Goal: Task Accomplishment & Management: Use online tool/utility

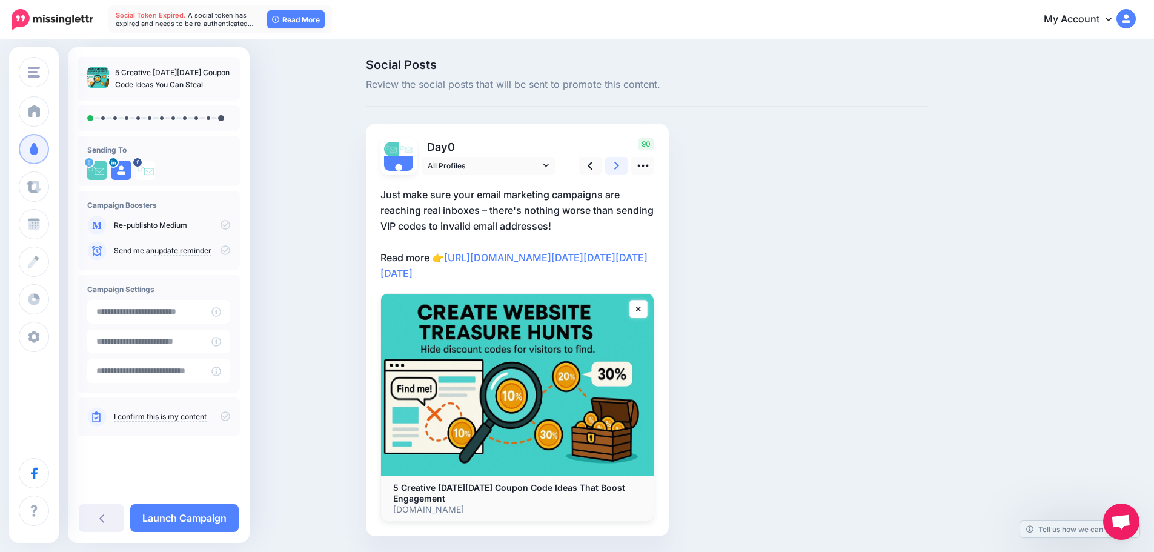
click at [619, 161] on icon at bounding box center [616, 165] width 5 height 13
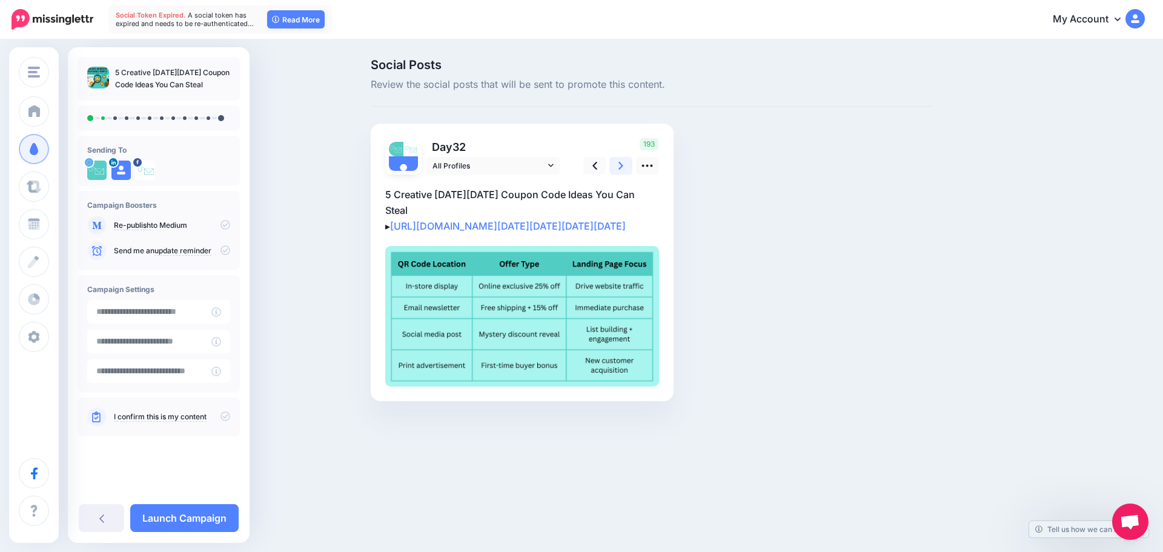
click at [623, 161] on icon at bounding box center [620, 165] width 5 height 13
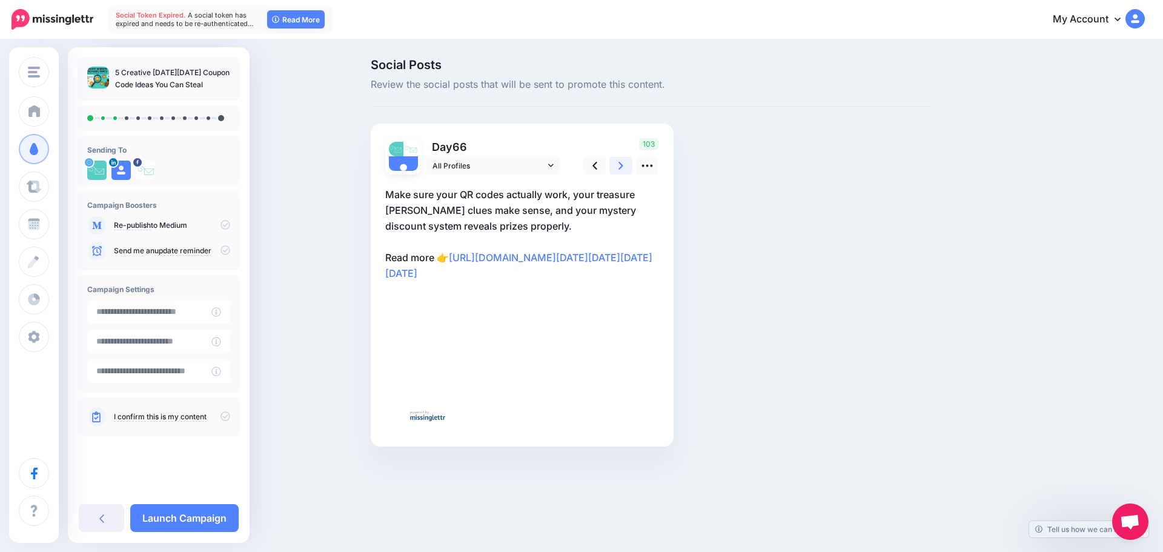
click at [623, 161] on icon at bounding box center [620, 165] width 5 height 13
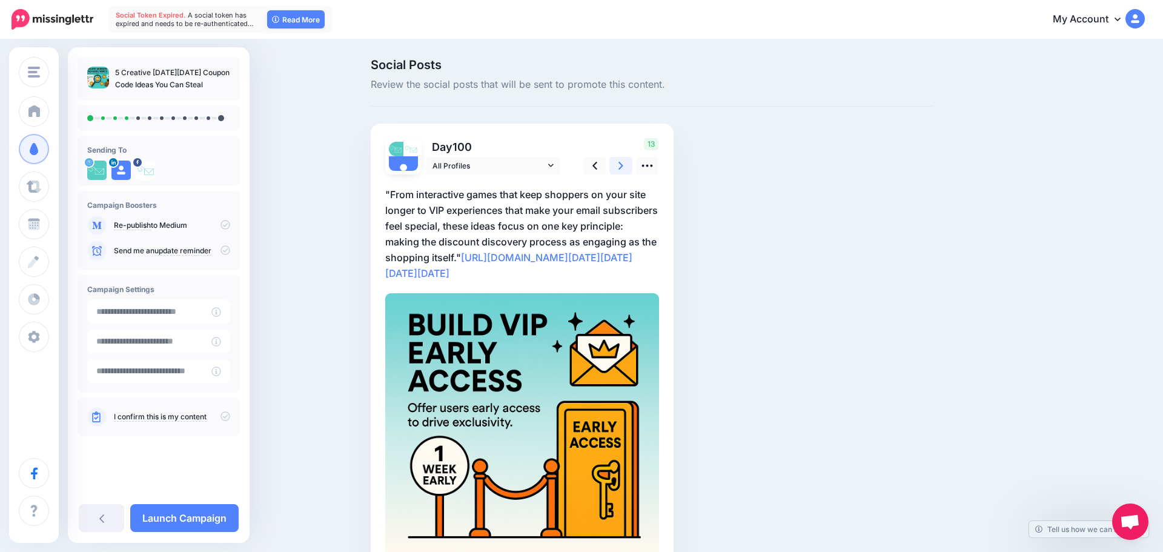
click at [623, 161] on icon at bounding box center [620, 165] width 5 height 13
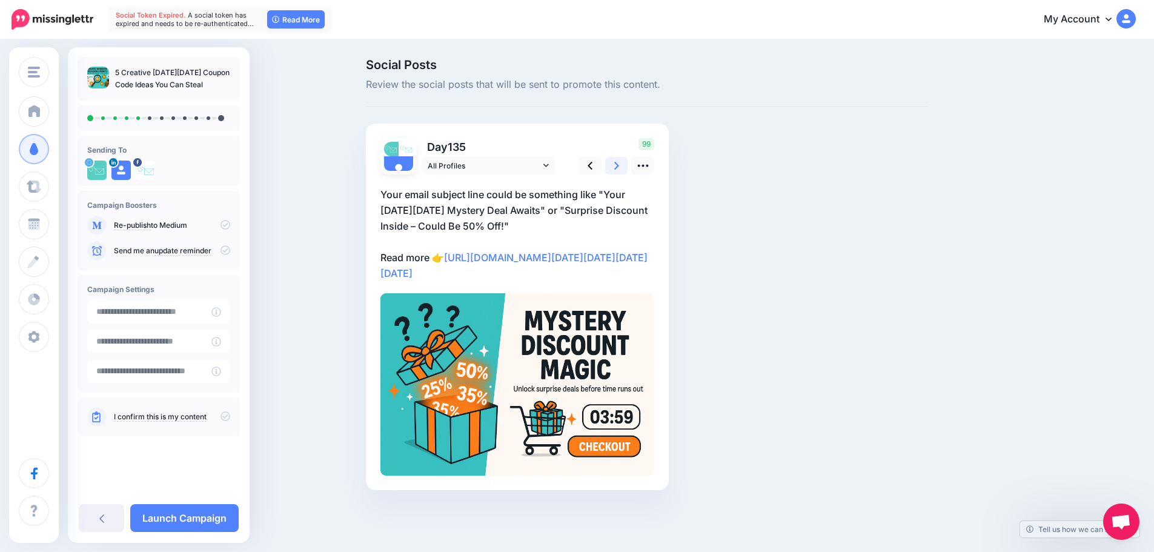
click at [619, 161] on icon at bounding box center [616, 165] width 5 height 13
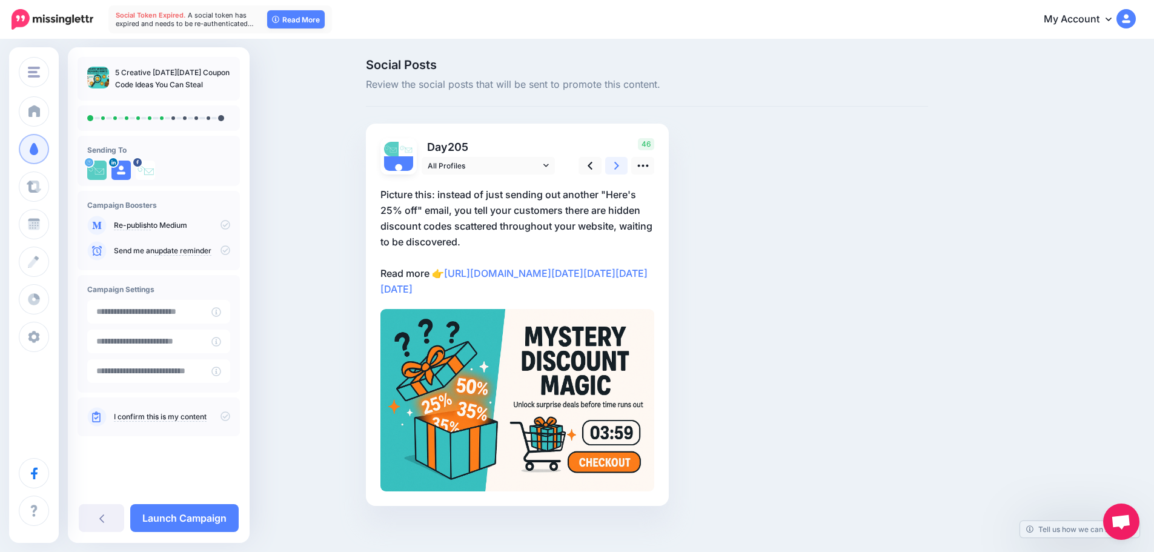
click at [619, 161] on icon at bounding box center [616, 165] width 5 height 13
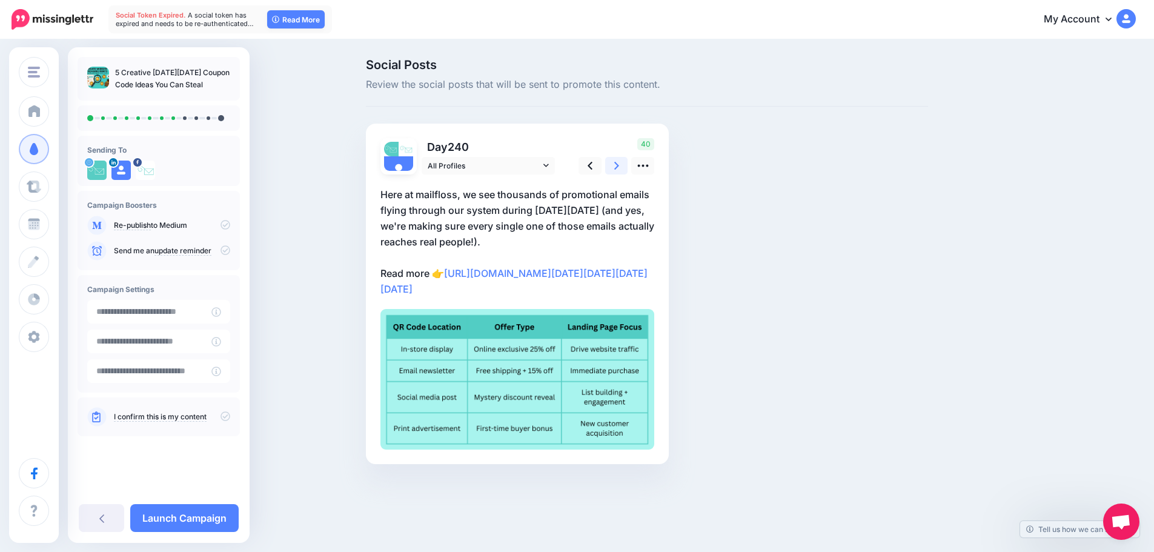
click at [619, 161] on icon at bounding box center [616, 165] width 5 height 13
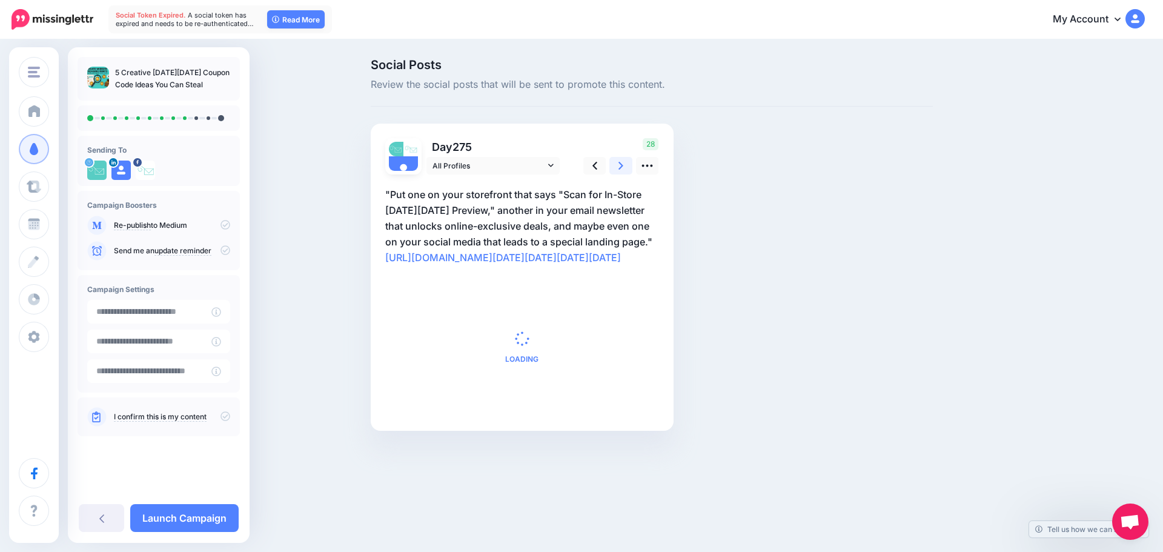
click at [623, 161] on icon at bounding box center [620, 165] width 5 height 13
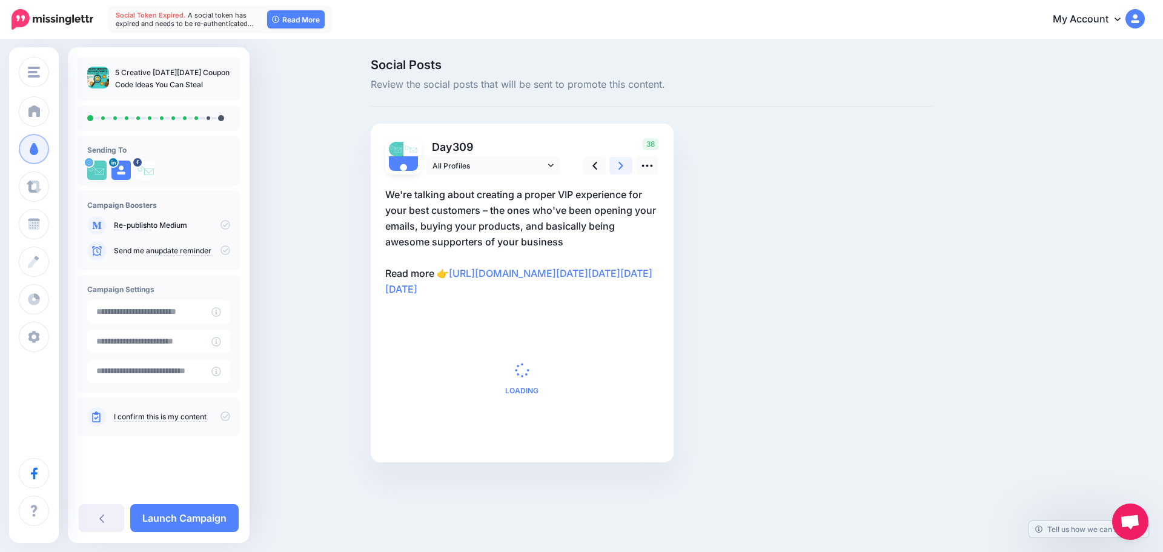
click at [623, 161] on icon at bounding box center [620, 165] width 5 height 13
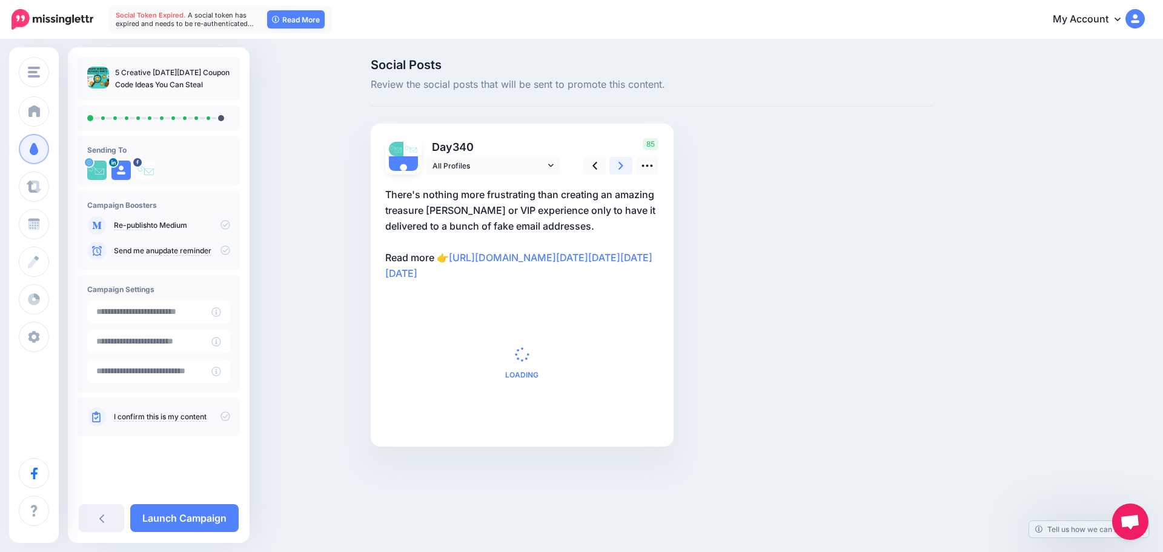
click at [623, 161] on icon at bounding box center [620, 165] width 5 height 13
click at [197, 511] on link "Launch Campaign" at bounding box center [184, 518] width 108 height 28
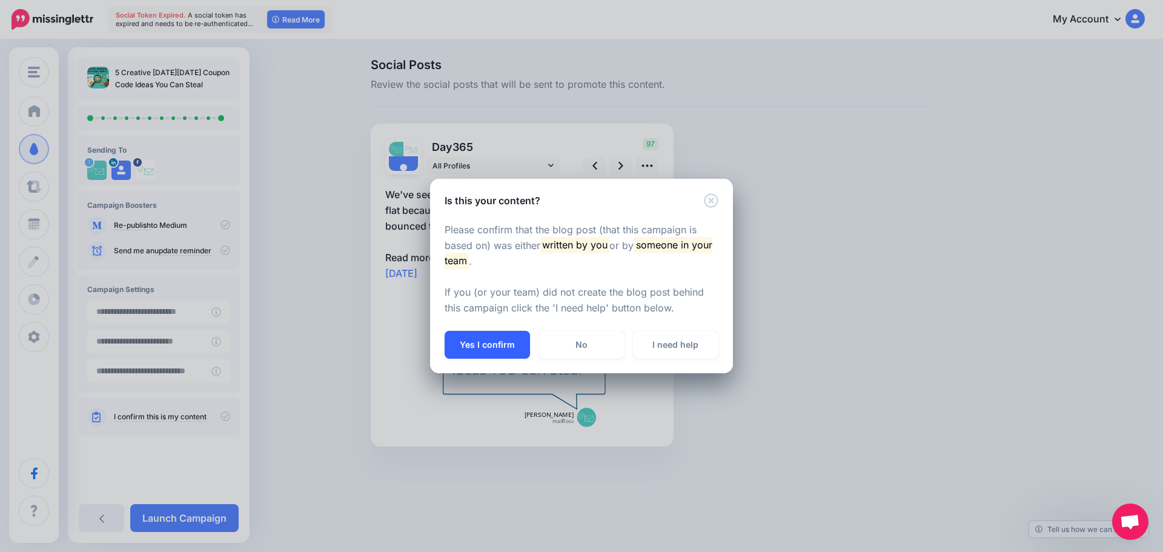
click at [468, 341] on button "Yes I confirm" at bounding box center [487, 345] width 85 height 28
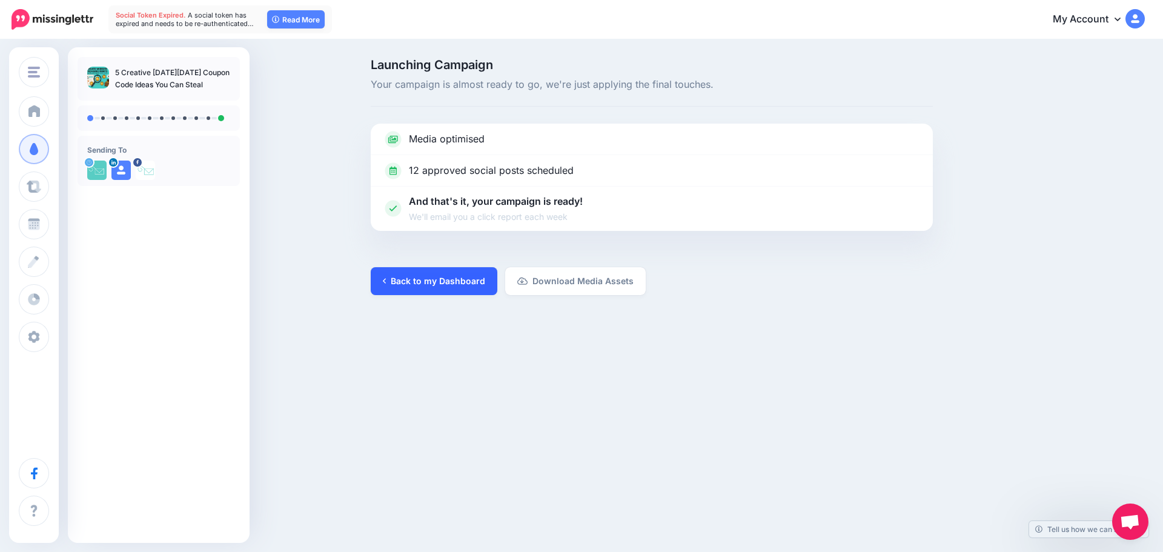
click at [425, 279] on link "Back to my Dashboard" at bounding box center [434, 281] width 127 height 28
